Goal: Task Accomplishment & Management: Manage account settings

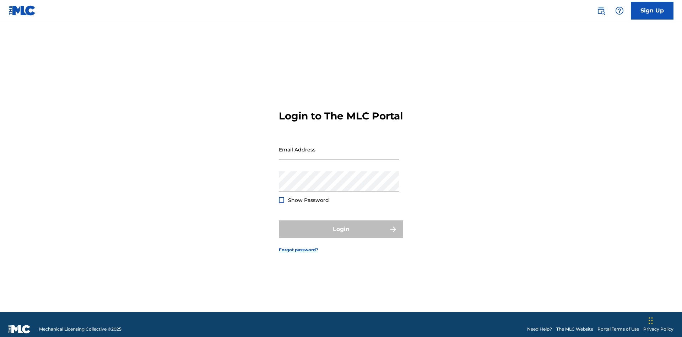
scroll to position [9, 0]
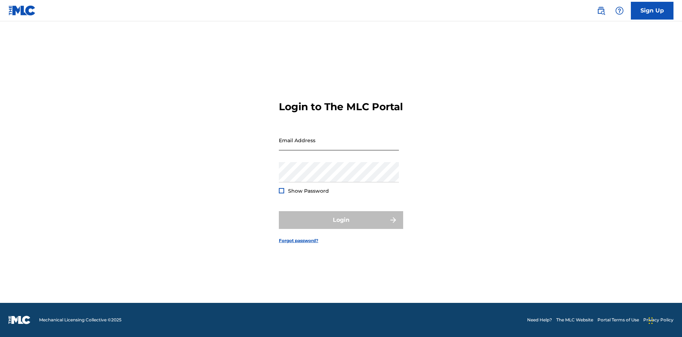
click at [339, 146] on input "Email Address" at bounding box center [339, 140] width 120 height 20
type input "Krystal.Ribble@themlc.com"
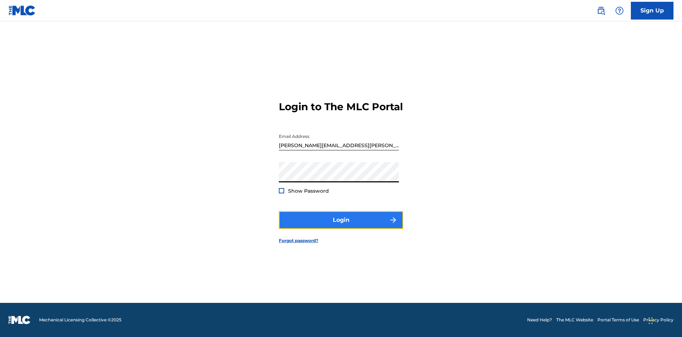
click at [341, 226] on button "Login" at bounding box center [341, 220] width 124 height 18
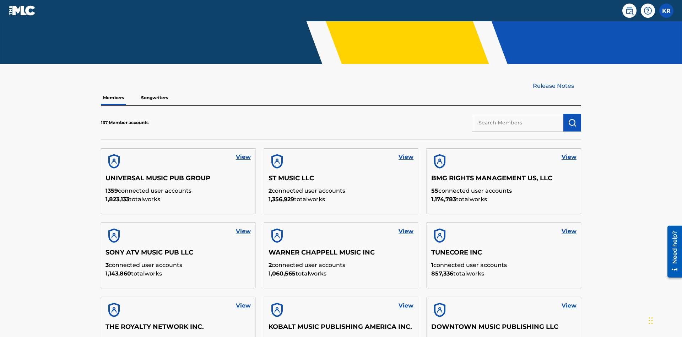
click at [518, 114] on input "text" at bounding box center [518, 123] width 92 height 18
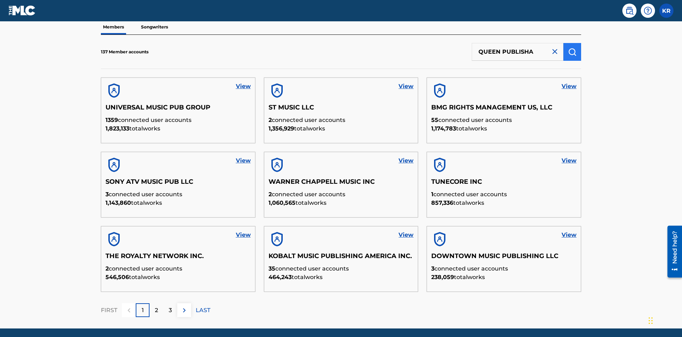
type input "QUEEN PUBLISHA"
click at [572, 48] on img "submit" at bounding box center [572, 52] width 9 height 9
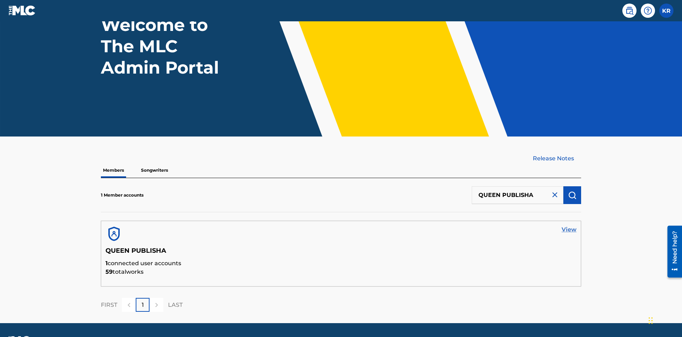
click at [569, 225] on link "View" at bounding box center [569, 229] width 15 height 9
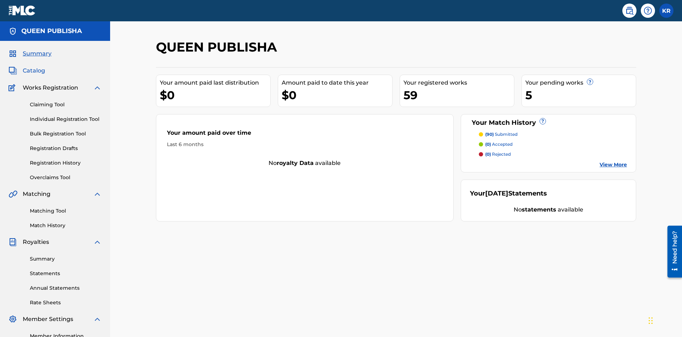
click at [34, 66] on span "Catalog" at bounding box center [34, 70] width 22 height 9
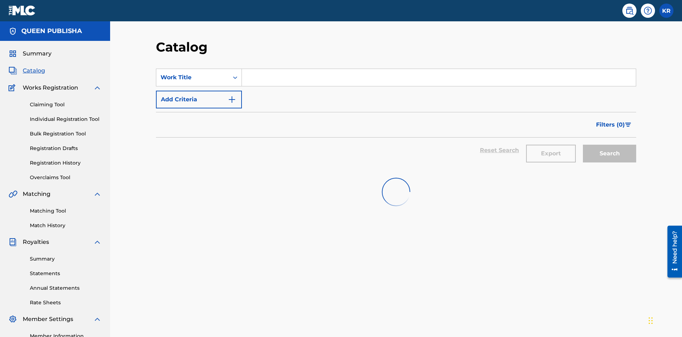
click at [439, 69] on input "Search Form" at bounding box center [439, 77] width 394 height 17
click at [610, 145] on button "Search" at bounding box center [609, 154] width 53 height 18
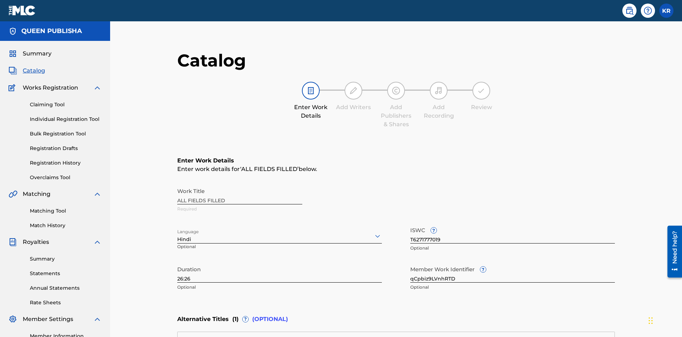
click at [177, 262] on input "26:26" at bounding box center [279, 272] width 205 height 20
type input "21:21"
click at [373, 232] on icon at bounding box center [377, 236] width 9 height 9
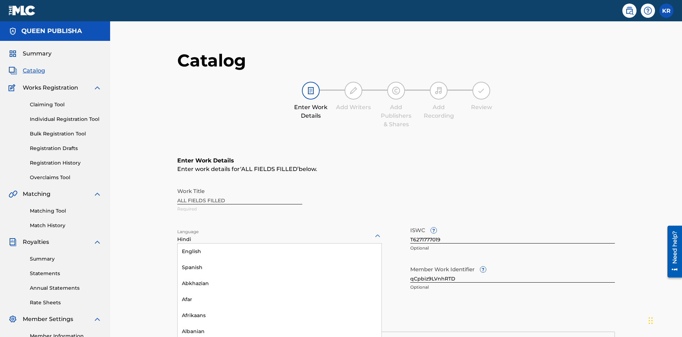
click at [410, 262] on input "qCpbiz9LVnhRTD" at bounding box center [512, 272] width 205 height 20
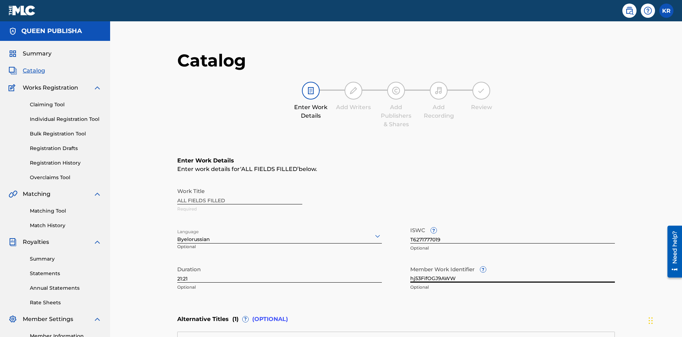
type input "hj53FifOGJ9AWW"
click at [410, 223] on input "T6271777019" at bounding box center [512, 233] width 205 height 20
type input "T6121303345"
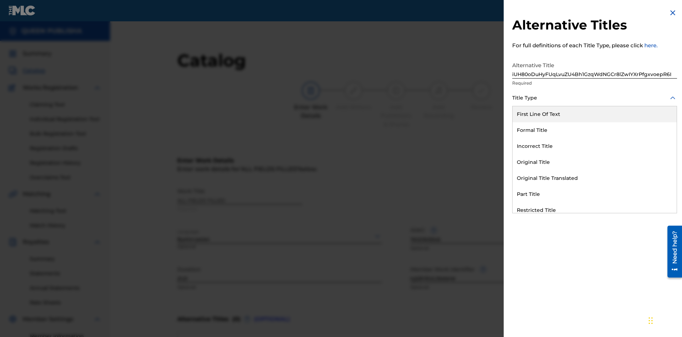
click at [595, 130] on div "Formal Title" at bounding box center [595, 130] width 164 height 16
click at [595, 130] on div at bounding box center [594, 129] width 165 height 9
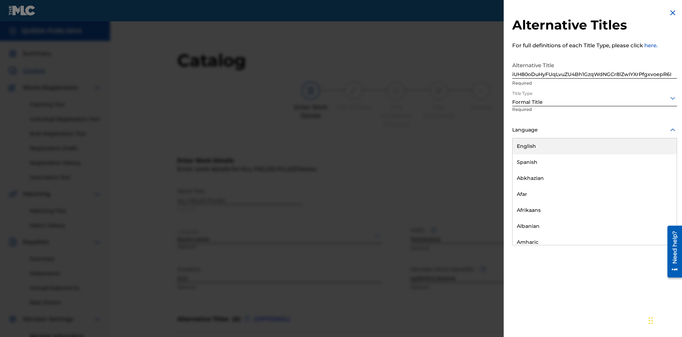
click at [595, 162] on div "Spanish" at bounding box center [595, 162] width 164 height 16
click at [656, 171] on button "Add Title" at bounding box center [656, 172] width 43 height 18
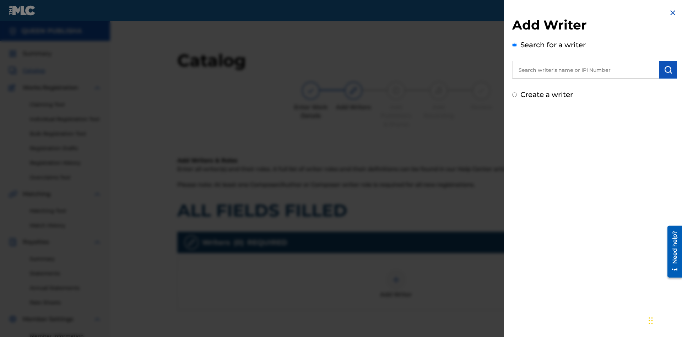
click at [515, 95] on input "Create a writer" at bounding box center [514, 94] width 5 height 5
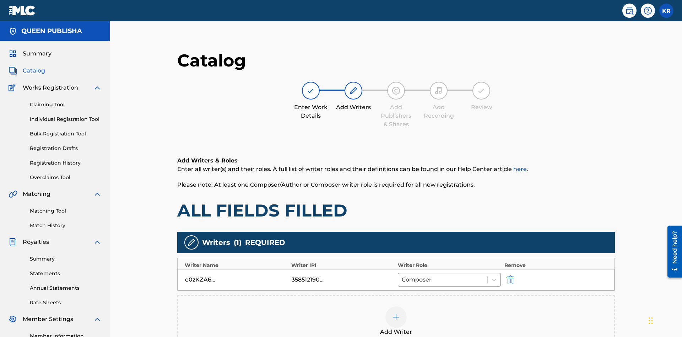
scroll to position [89, 177]
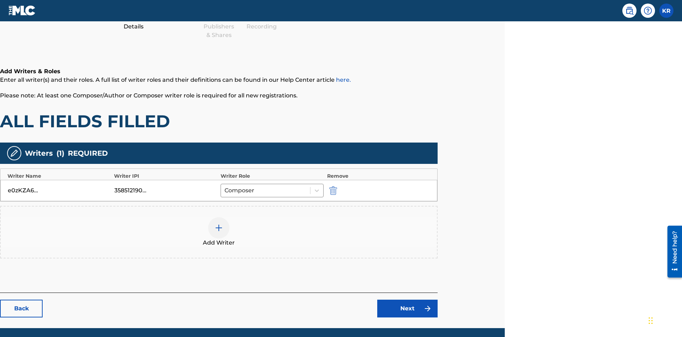
click at [219, 217] on div at bounding box center [218, 227] width 21 height 21
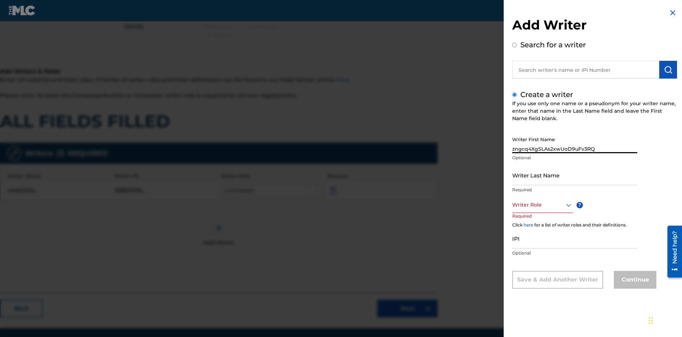
type input "zngcq4XgSLAs2xwUoD9uFv3RQ"
click at [575, 175] on input "Writer Last Name" at bounding box center [574, 175] width 125 height 20
type input "0T2pt41kfsxDKQ8HWNOFQ2Qzy"
click at [542, 205] on div at bounding box center [542, 204] width 61 height 9
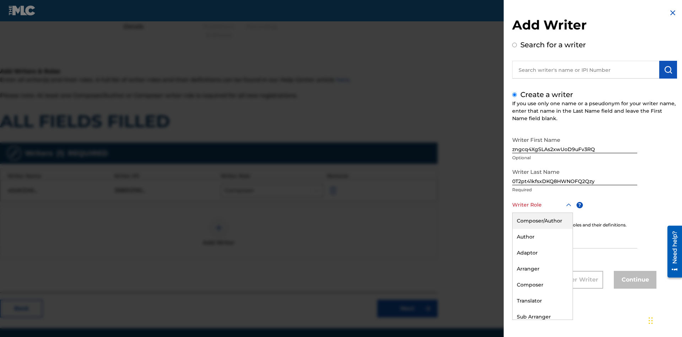
click at [542, 221] on div "Composer/Author" at bounding box center [543, 221] width 60 height 16
click at [575, 239] on input "IPI" at bounding box center [574, 238] width 125 height 20
click at [634, 280] on button "Continue" at bounding box center [635, 280] width 43 height 18
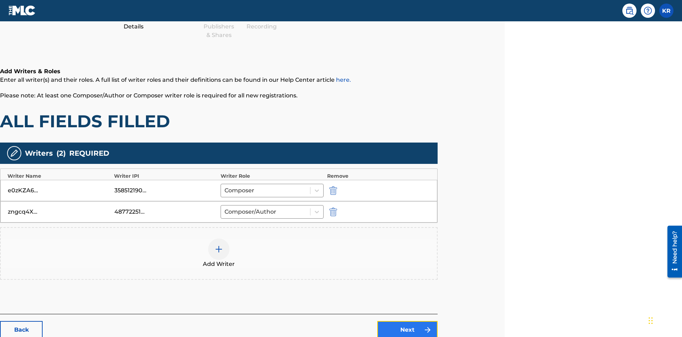
click at [408, 321] on link "Next" at bounding box center [407, 330] width 60 height 18
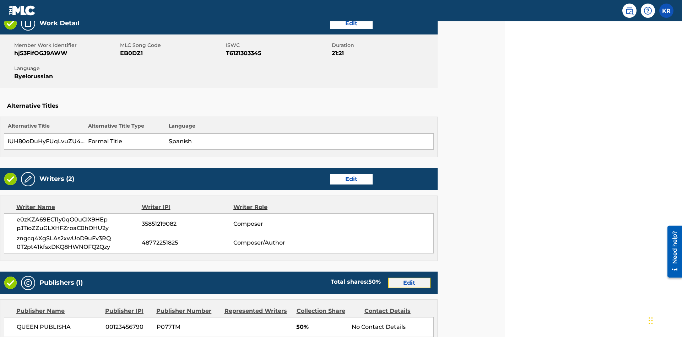
click at [409, 278] on link "Edit" at bounding box center [409, 283] width 43 height 11
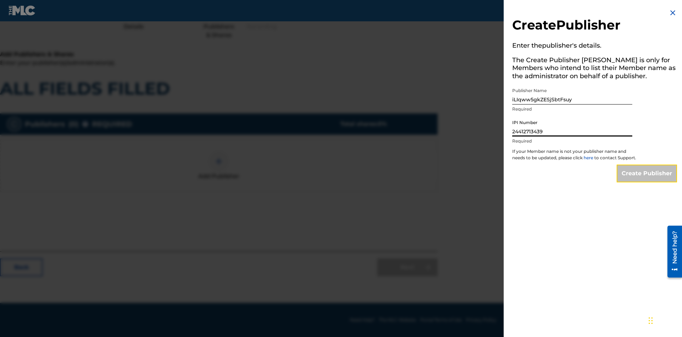
click at [647, 180] on input "Create Publisher" at bounding box center [647, 174] width 60 height 18
click at [647, 165] on input "Create Publisher" at bounding box center [647, 174] width 60 height 18
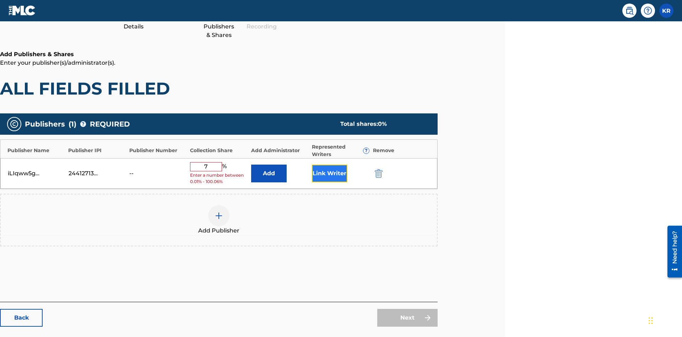
click at [329, 165] on button "Link Writer" at bounding box center [330, 174] width 36 height 18
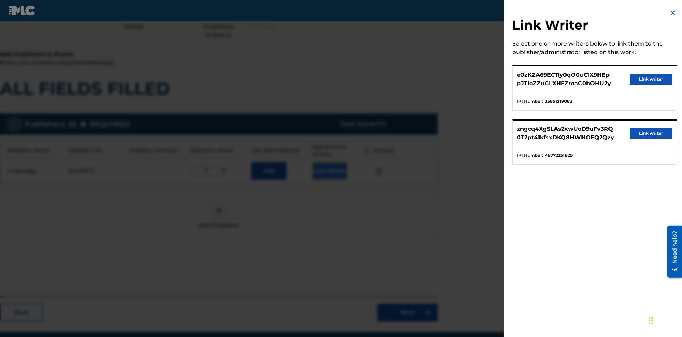
click at [651, 79] on button "Link writer" at bounding box center [651, 79] width 43 height 11
click at [329, 162] on button "Link Writer" at bounding box center [330, 171] width 36 height 18
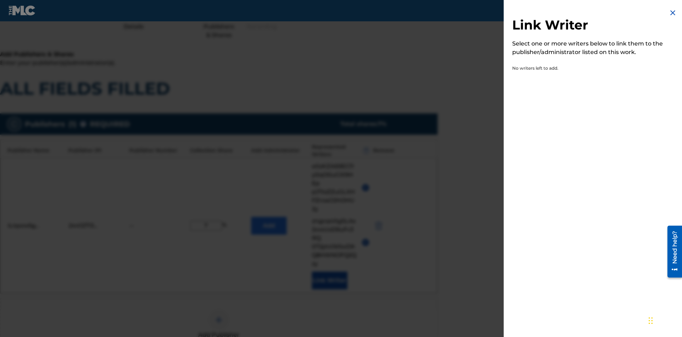
click at [673, 13] on img at bounding box center [673, 13] width 9 height 9
click at [269, 217] on button "Add" at bounding box center [269, 226] width 36 height 18
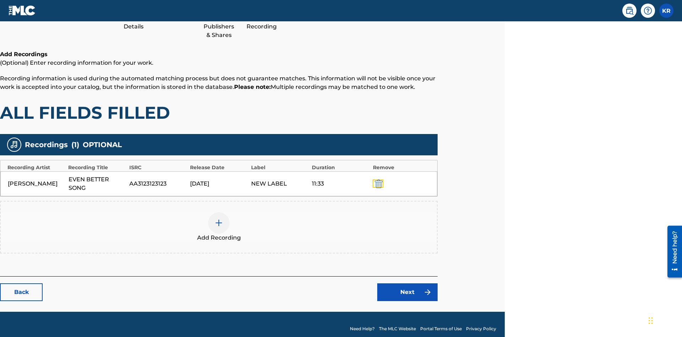
click at [378, 179] on img "submit" at bounding box center [379, 183] width 8 height 9
click at [219, 219] on img at bounding box center [219, 223] width 9 height 9
